Goal: Task Accomplishment & Management: Complete application form

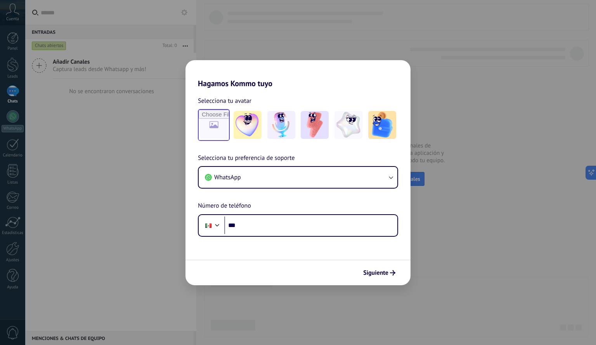
click at [229, 122] on div at bounding box center [214, 125] width 32 height 32
click at [225, 121] on input "file" at bounding box center [214, 125] width 30 height 30
click at [216, 126] on input "file" at bounding box center [214, 125] width 30 height 30
click at [374, 34] on div "Hagamos Kommo tuyo Selecciona tu avatar Selecciona tu preferencia de soporte Wh…" at bounding box center [298, 172] width 596 height 345
